Goal: Feedback & Contribution: Submit feedback/report problem

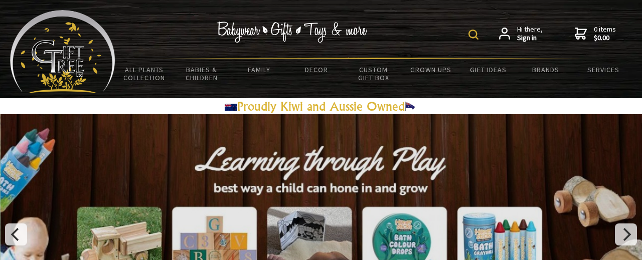
click at [473, 34] on img at bounding box center [473, 35] width 10 height 10
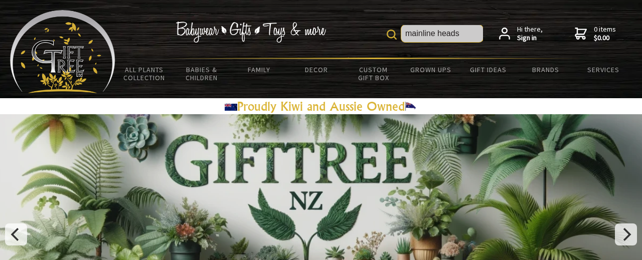
type input "mainline heads"
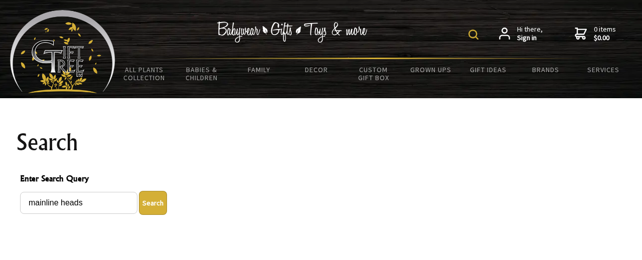
click at [477, 34] on img at bounding box center [473, 35] width 10 height 10
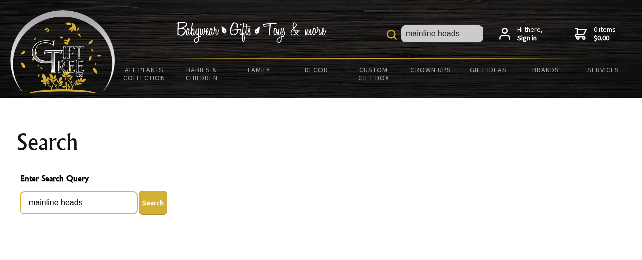
click at [86, 207] on input "mainline heads" at bounding box center [78, 203] width 117 height 22
type input "m"
type input "heads"
click at [152, 203] on button "Search" at bounding box center [153, 203] width 28 height 24
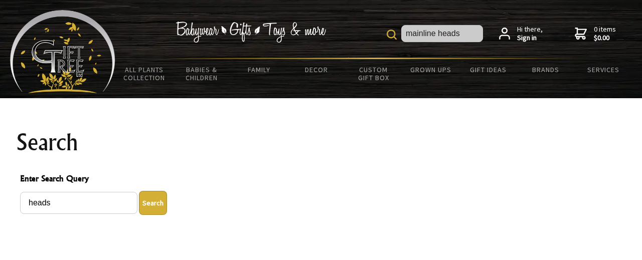
click at [160, 204] on button "Search" at bounding box center [153, 203] width 28 height 24
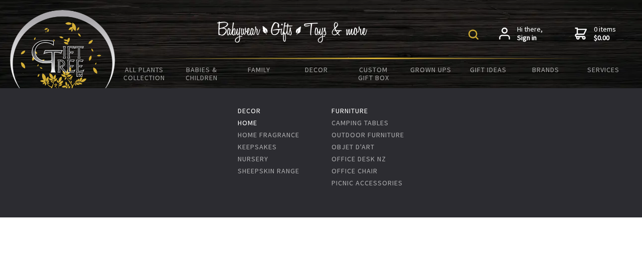
click at [248, 124] on link "Home" at bounding box center [248, 122] width 20 height 9
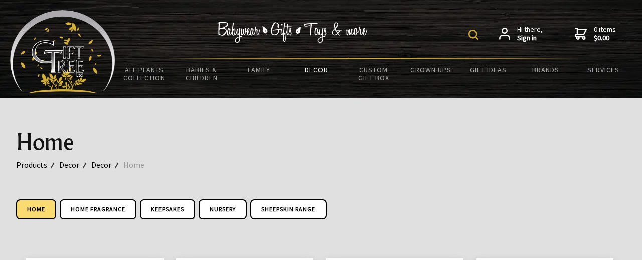
click at [473, 36] on img at bounding box center [473, 35] width 10 height 10
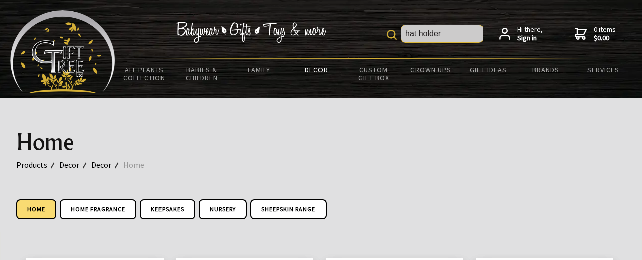
type input "hat holder"
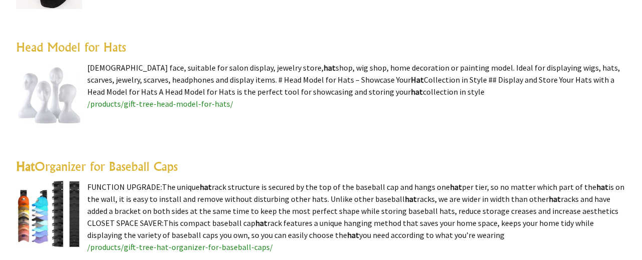
scroll to position [645, 0]
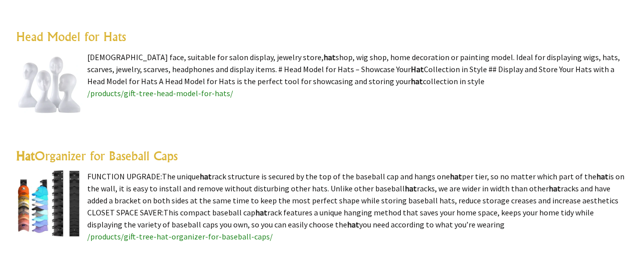
click at [60, 80] on img at bounding box center [49, 84] width 66 height 66
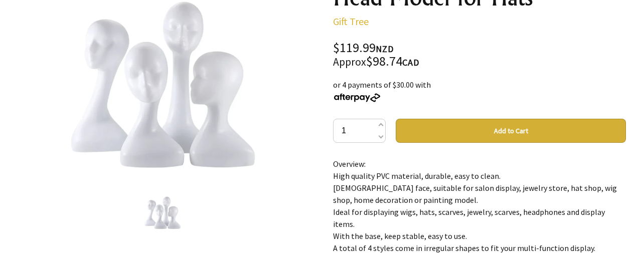
drag, startPoint x: 329, startPoint y: 236, endPoint x: 586, endPoint y: 237, distance: 257.7
copy p "A total of 4 styles come in irregular shapes to fit your multi-function display."
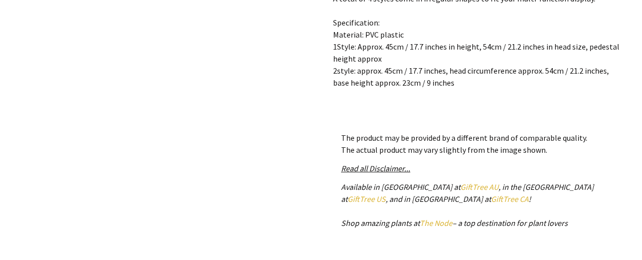
scroll to position [395, 0]
click at [491, 199] on link "GiftTree CA" at bounding box center [510, 198] width 38 height 10
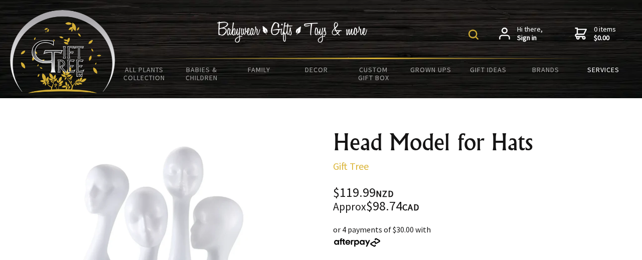
click at [602, 68] on link "Services" at bounding box center [602, 69] width 57 height 21
click at [601, 69] on link "Services" at bounding box center [602, 69] width 57 height 21
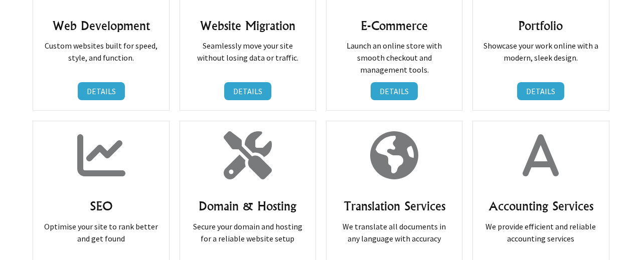
scroll to position [419, 0]
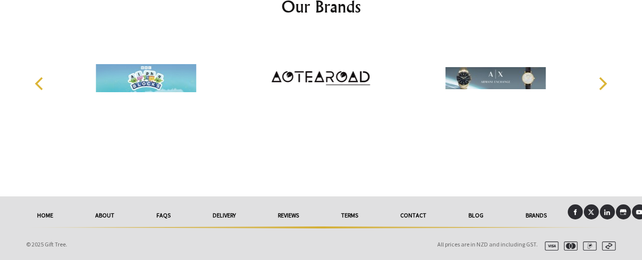
scroll to position [1530, 0]
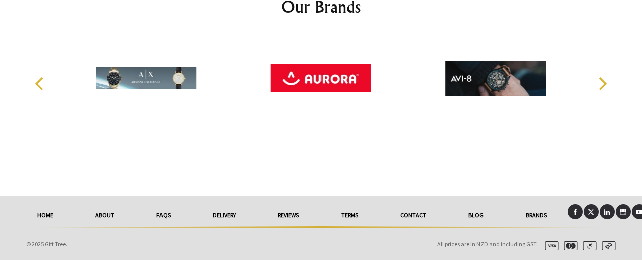
click at [420, 216] on link "Contact" at bounding box center [413, 216] width 68 height 22
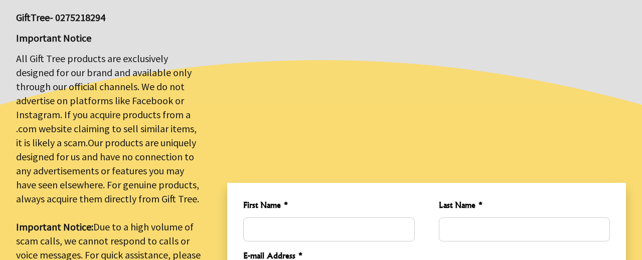
scroll to position [203, 0]
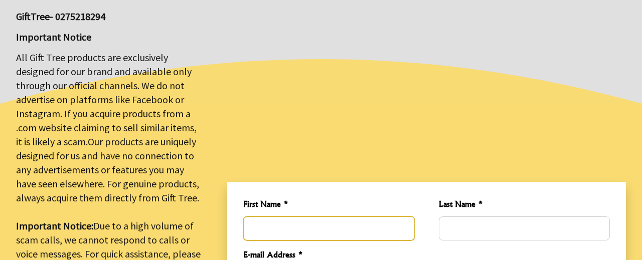
click at [403, 223] on input "First Name *" at bounding box center [328, 229] width 171 height 24
type input "[PERSON_NAME]"
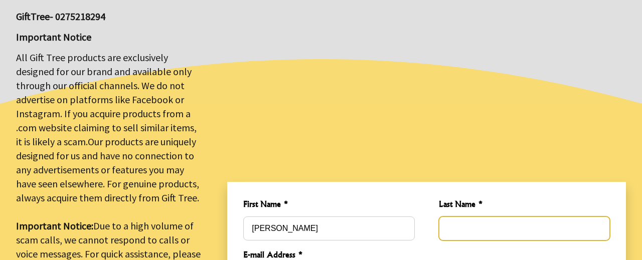
type input "[PERSON_NAME]"
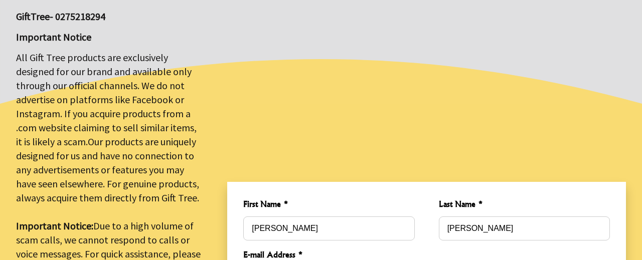
type input "yvrlaurie@gmail.com"
type input "6242639198"
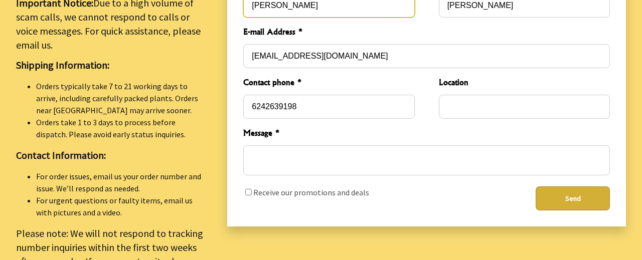
scroll to position [421, 0]
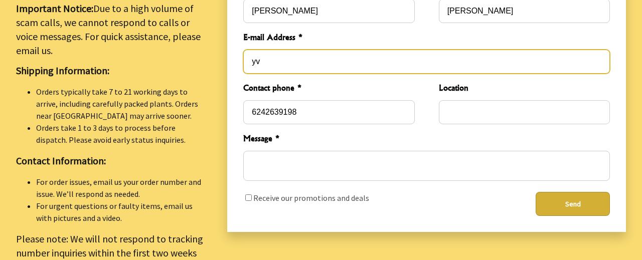
type input "y"
click at [597, 55] on input "E-mail Address *" at bounding box center [426, 62] width 366 height 24
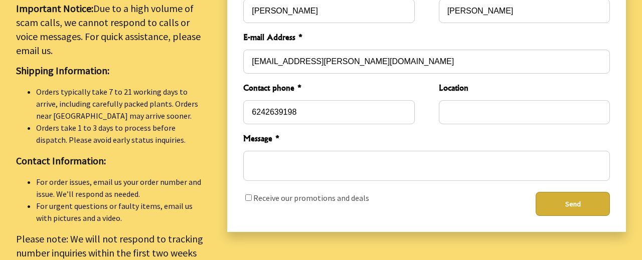
type input "[EMAIL_ADDRESS][PERSON_NAME][DOMAIN_NAME]"
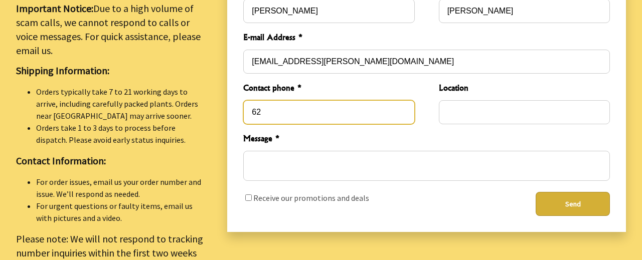
type input "6"
type input "16046268703"
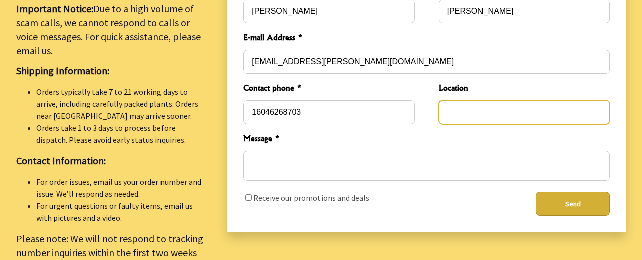
click at [512, 102] on input "Location" at bounding box center [524, 112] width 171 height 24
type input "Vancouver, BC"
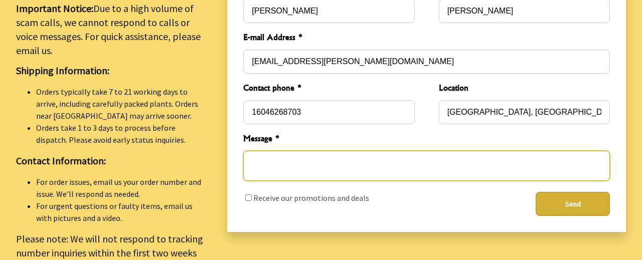
click at [348, 156] on textarea "Message *" at bounding box center [426, 166] width 366 height 30
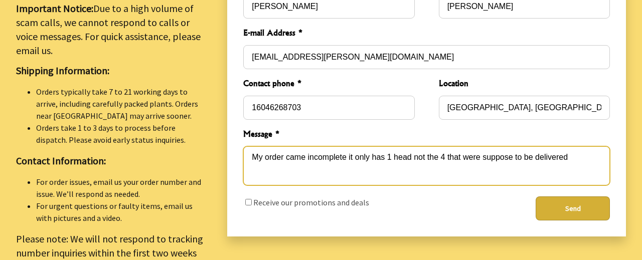
paste textarea "INVOICE 1001 Date: Aug 29 2025 NZBN: 9429052291555"
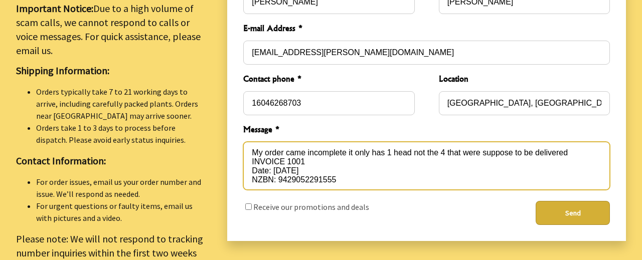
click at [582, 145] on textarea "My order came incomplete it only has 1 head not the 4 that were suppose to be d…" at bounding box center [426, 166] width 366 height 48
click at [572, 148] on textarea "My order came incomplete it only has 1 head not the 4 that were suppose to be d…" at bounding box center [426, 166] width 366 height 48
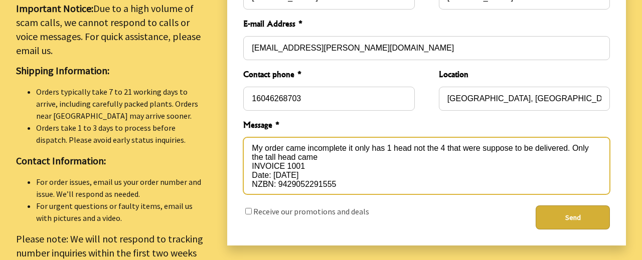
click at [354, 179] on textarea "My order came incomplete it only has 1 head not the 4 that were suppose to be d…" at bounding box center [426, 165] width 366 height 57
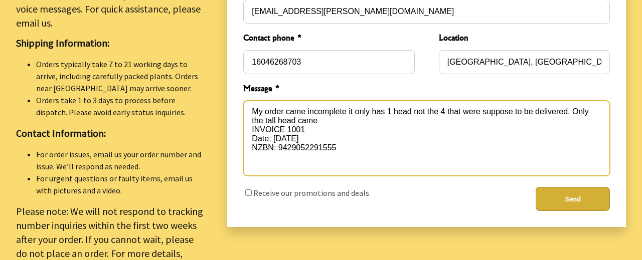
scroll to position [447, 0]
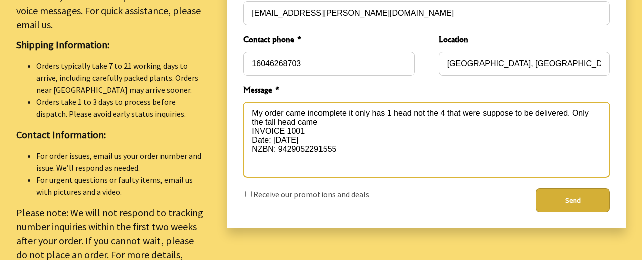
click at [250, 124] on textarea "My order came incomplete it only has 1 head not the 4 that were suppose to be d…" at bounding box center [426, 139] width 366 height 75
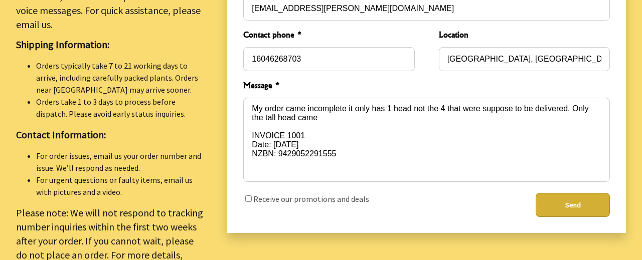
type textarea "My order came incomplete it only has 1 head not the 4 that were suppose to be d…"
click at [573, 198] on button "Send" at bounding box center [572, 205] width 74 height 24
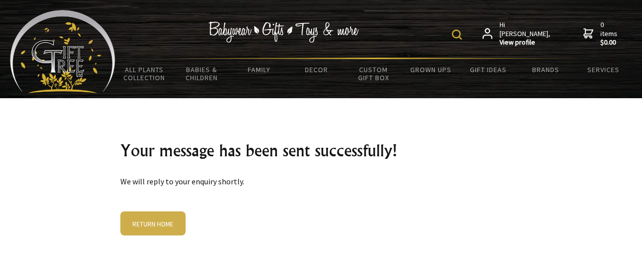
click at [522, 38] on strong "View profile" at bounding box center [525, 42] width 52 height 9
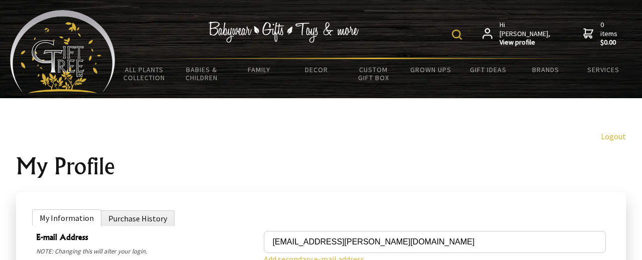
click at [511, 38] on strong "View profile" at bounding box center [525, 42] width 52 height 9
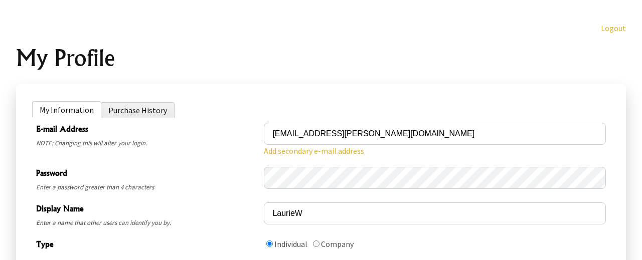
scroll to position [110, 0]
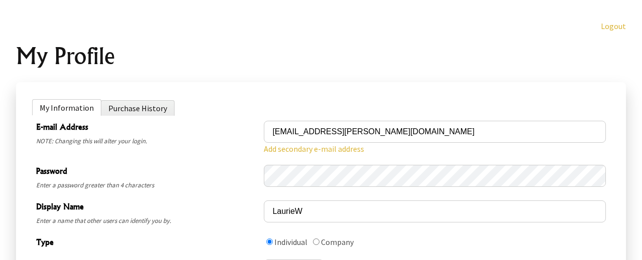
click at [150, 108] on li "Purchase History" at bounding box center [138, 108] width 74 height 16
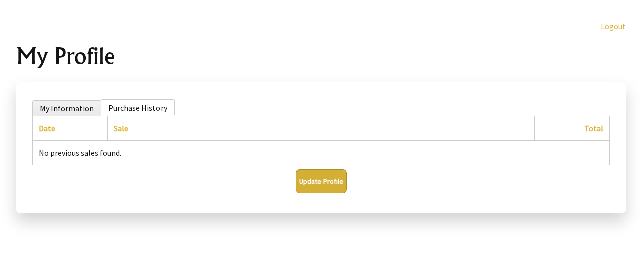
click at [140, 109] on li "Purchase History" at bounding box center [138, 107] width 74 height 16
click at [122, 129] on link "Sale" at bounding box center [121, 128] width 15 height 10
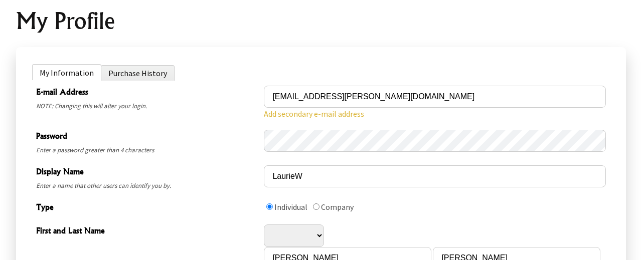
scroll to position [145, 0]
click at [143, 73] on li "Purchase History" at bounding box center [138, 74] width 74 height 16
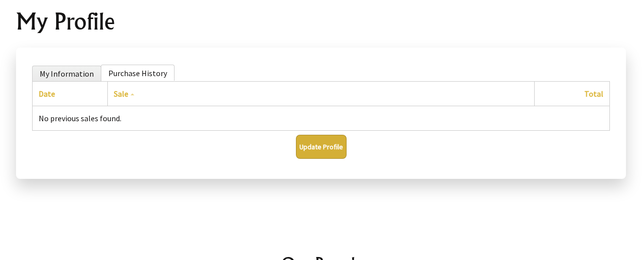
click at [105, 120] on td "No previous sales found." at bounding box center [321, 118] width 577 height 25
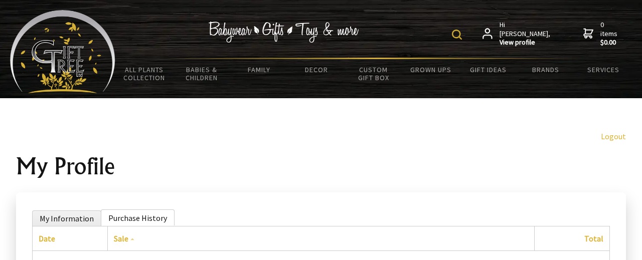
scroll to position [0, 0]
